Goal: Find specific page/section

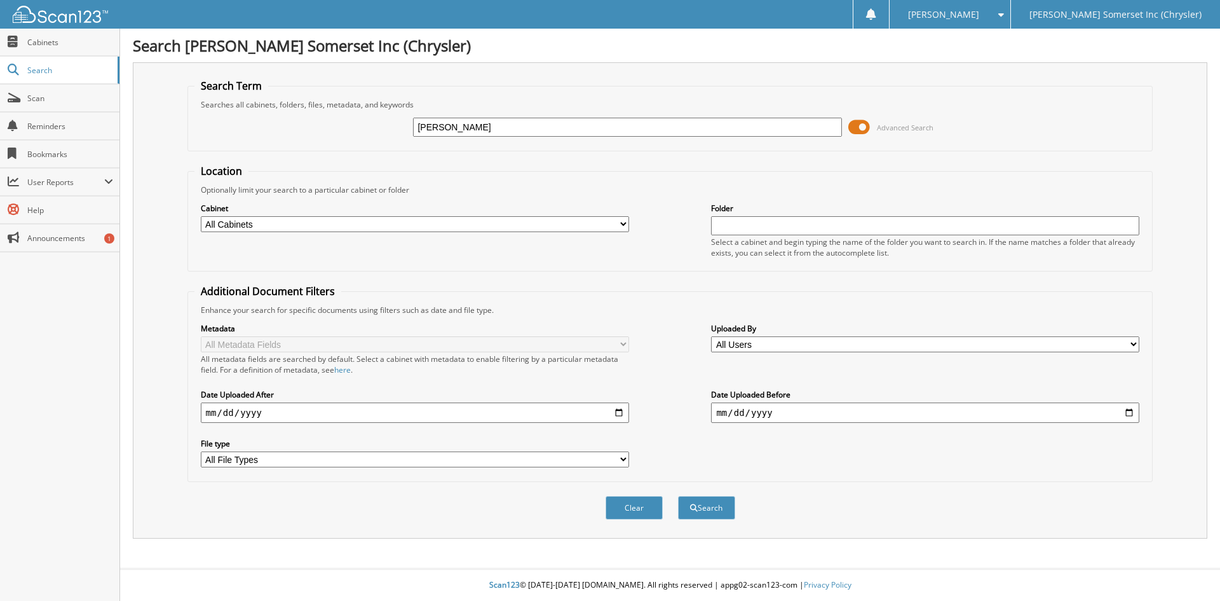
type input "[PERSON_NAME]"
click at [678, 496] on button "Search" at bounding box center [706, 508] width 57 height 24
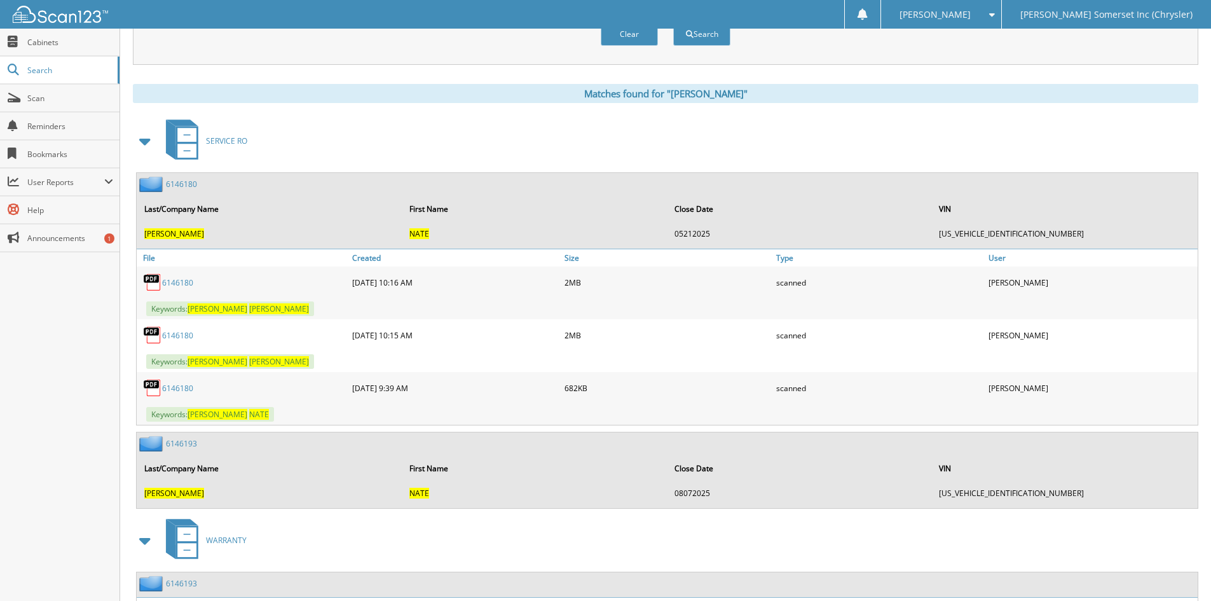
scroll to position [453, 0]
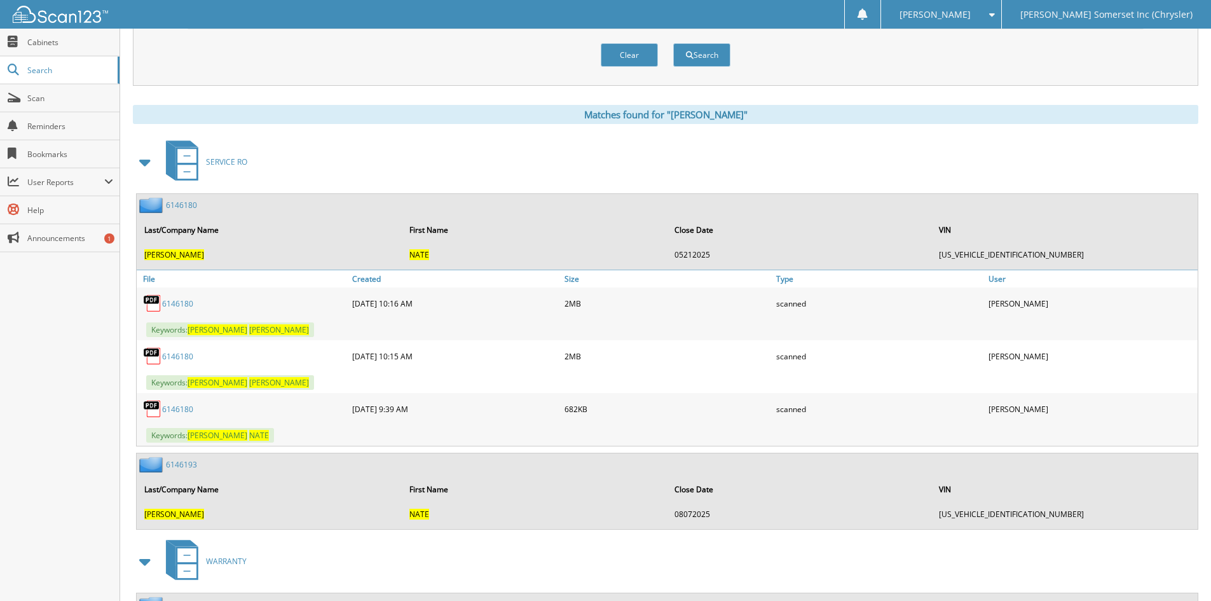
click at [181, 412] on link "6146180" at bounding box center [177, 409] width 31 height 11
click at [182, 298] on link "6146180" at bounding box center [177, 303] width 31 height 11
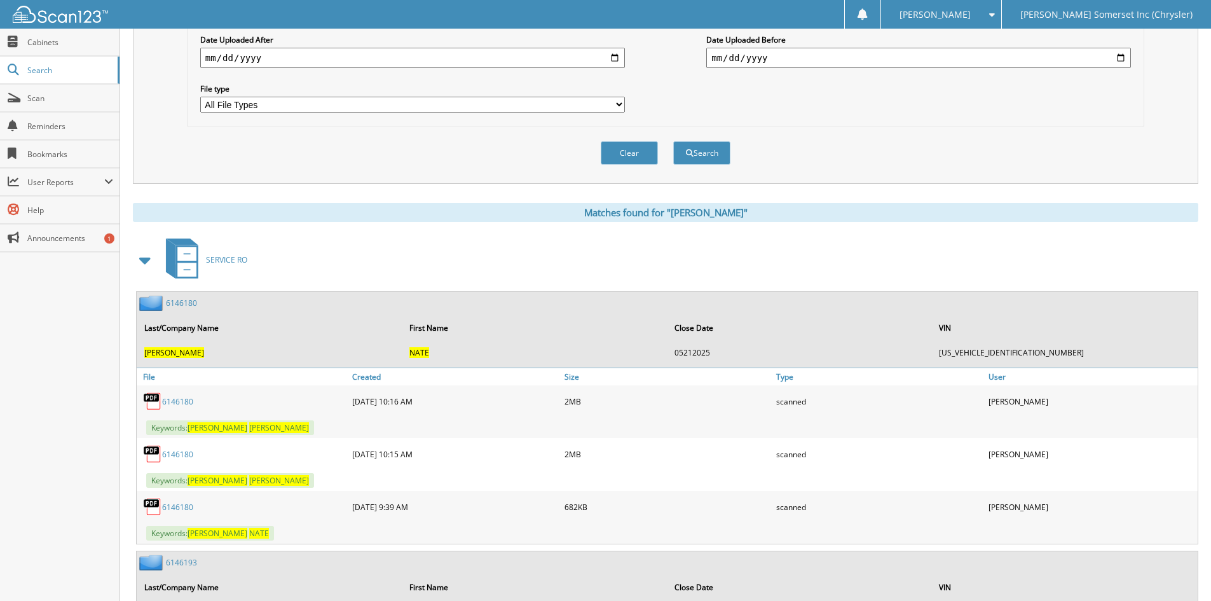
scroll to position [325, 0]
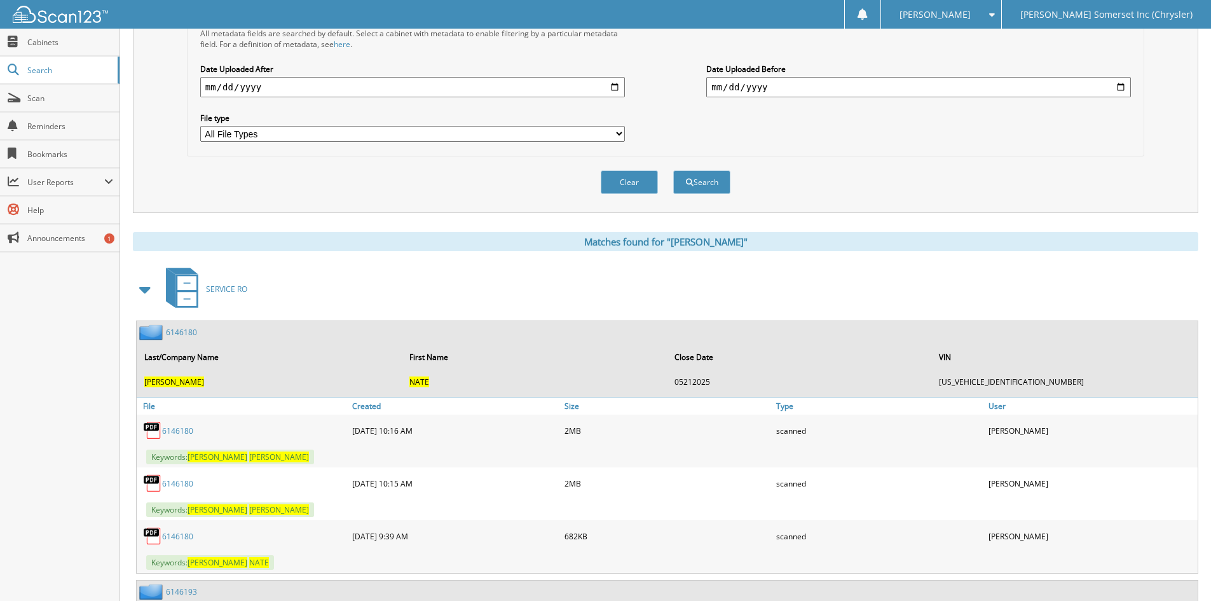
click at [175, 479] on link "6146180" at bounding box center [177, 483] width 31 height 11
click at [186, 430] on link "6146180" at bounding box center [177, 430] width 31 height 11
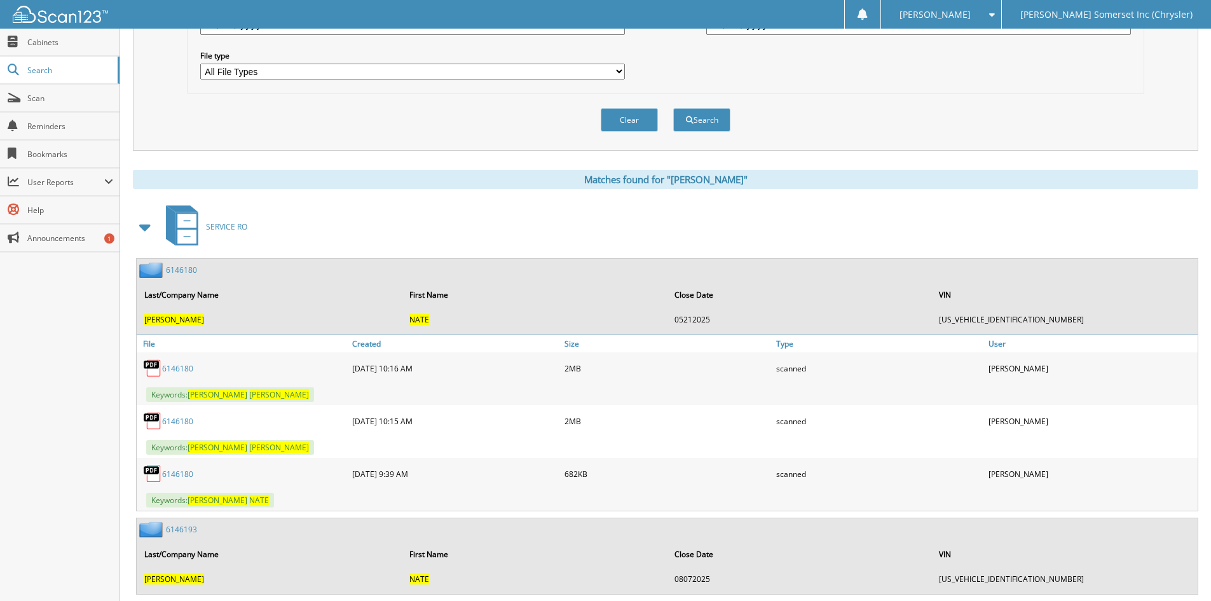
scroll to position [262, 0]
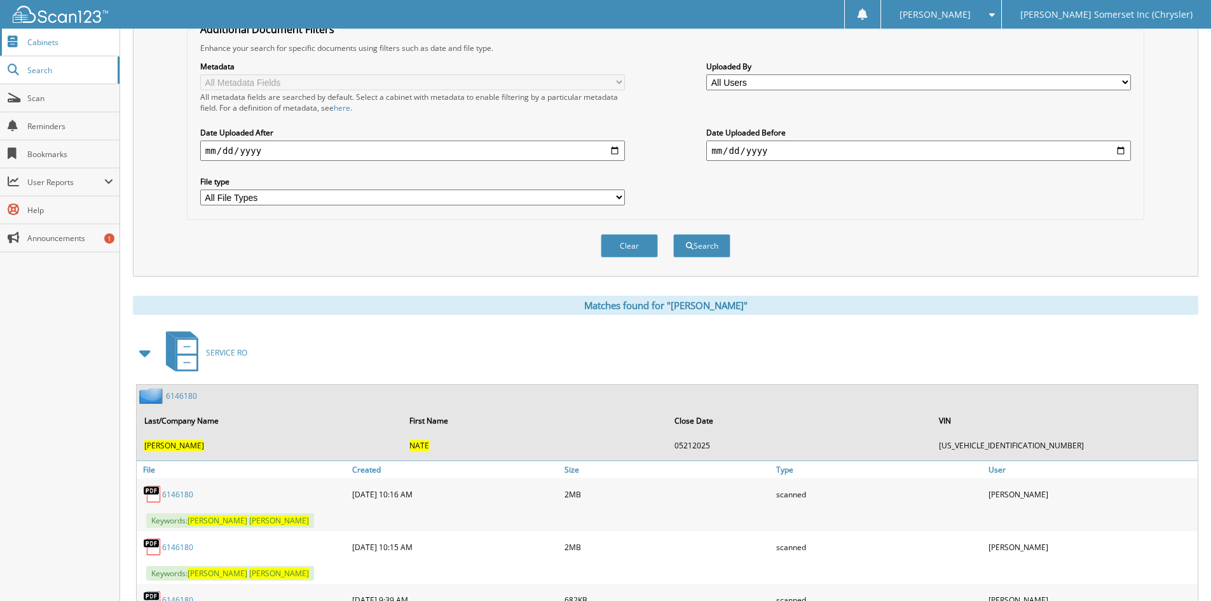
click at [60, 42] on span "Cabinets" at bounding box center [70, 42] width 86 height 11
click at [64, 51] on link "Cabinets" at bounding box center [60, 42] width 120 height 27
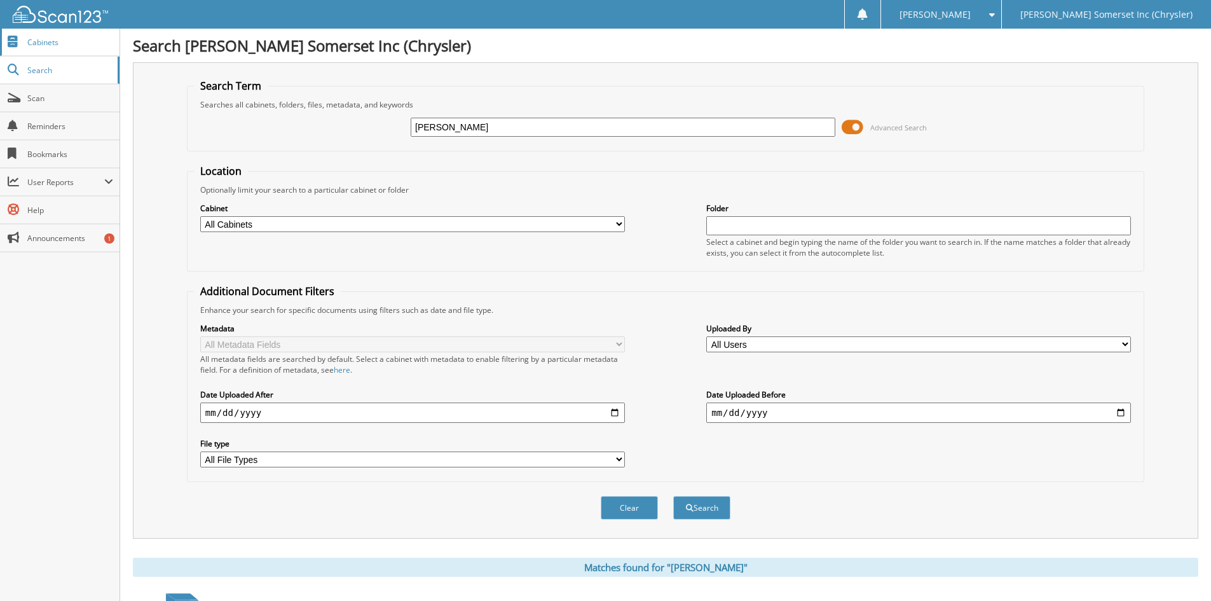
click at [66, 48] on link "Cabinets" at bounding box center [60, 42] width 120 height 27
